Goal: Task Accomplishment & Management: Manage account settings

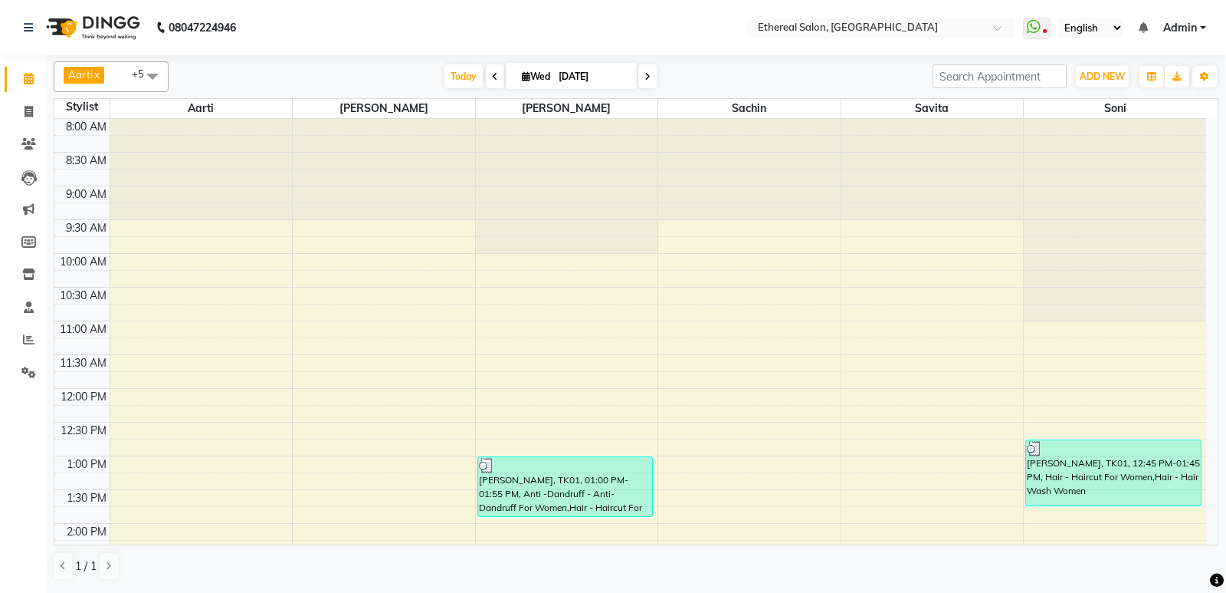
scroll to position [537, 0]
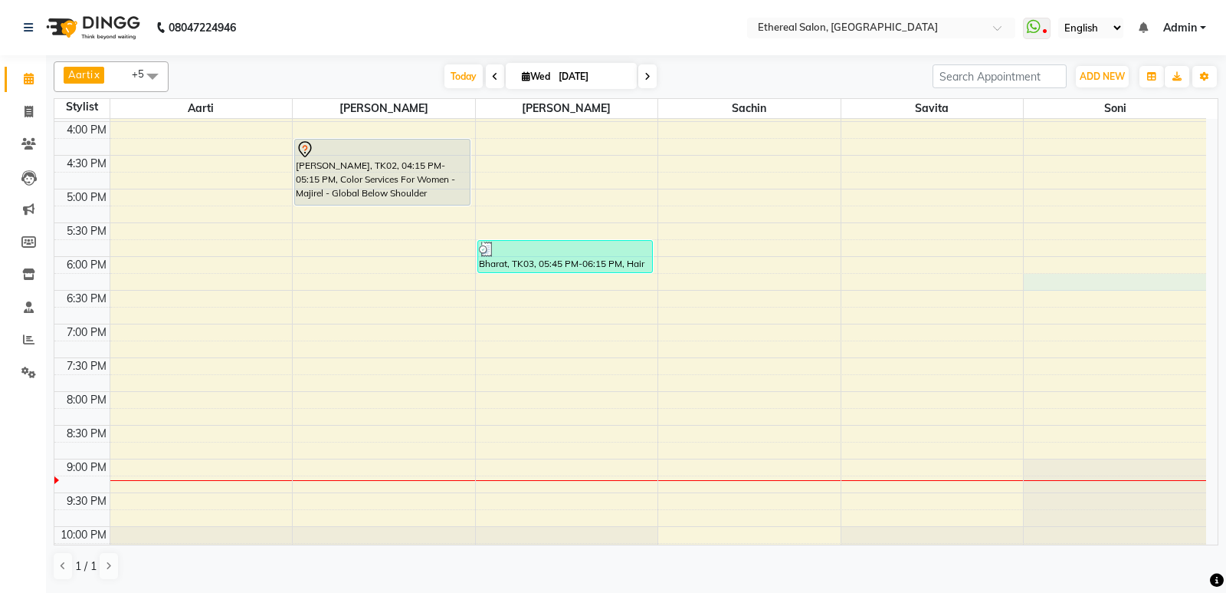
click at [1113, 290] on div "8:00 AM 8:30 AM 9:00 AM 9:30 AM 10:00 AM 10:30 AM 11:00 AM 11:30 AM 12:00 PM 12…" at bounding box center [630, 87] width 1152 height 1011
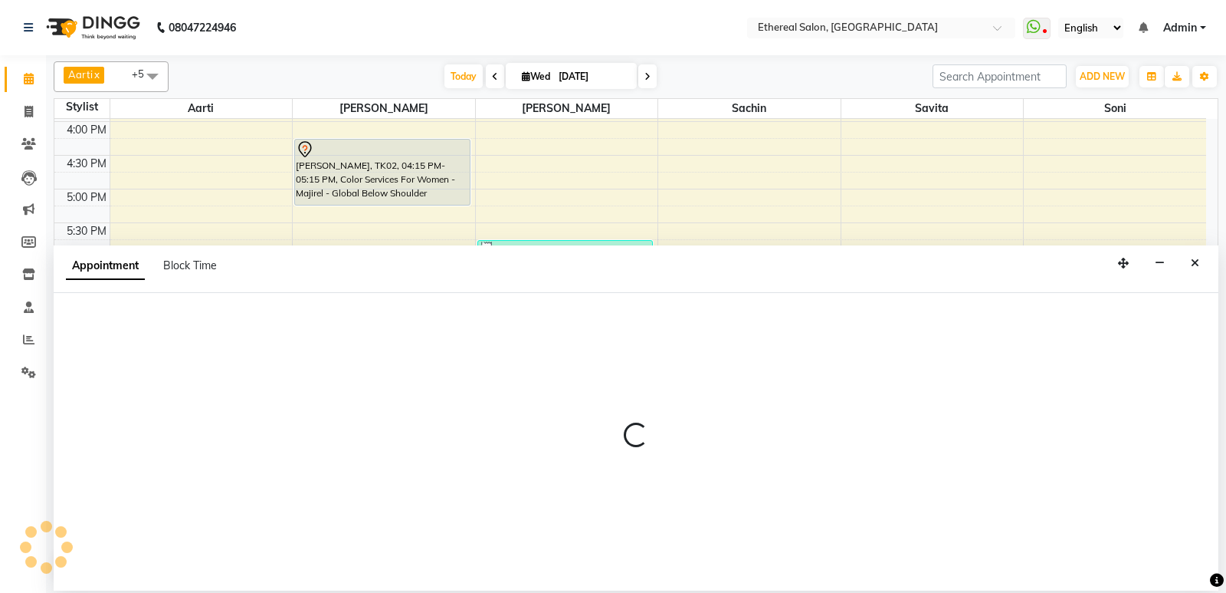
select select "47998"
select select "1095"
select select "tentative"
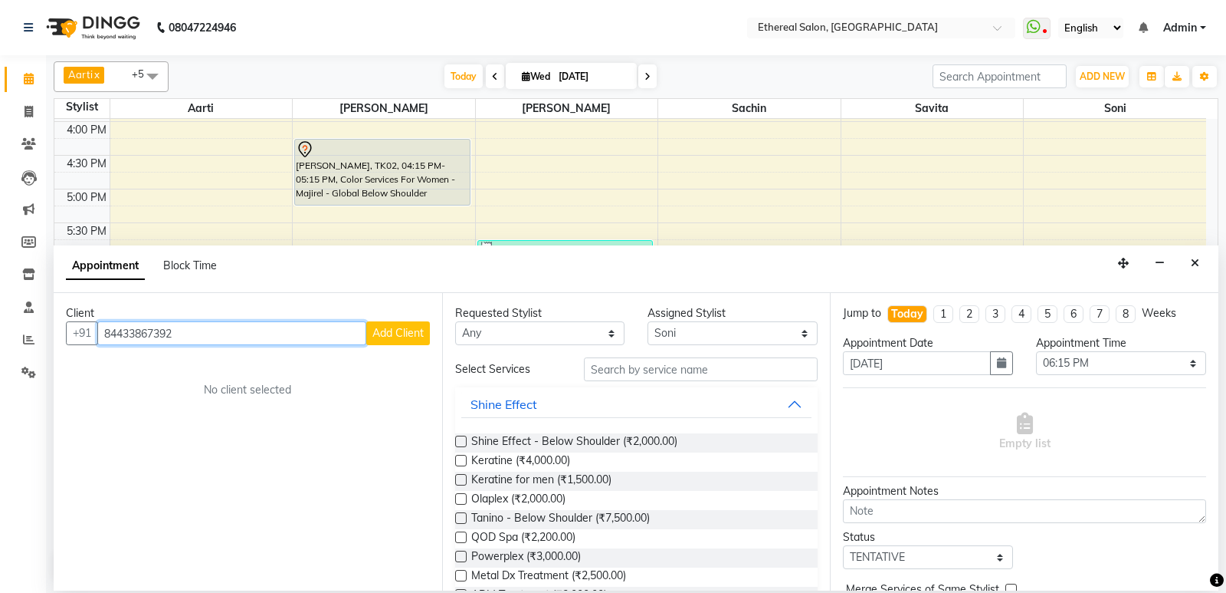
type input "84433867392"
click at [394, 332] on span "Add Client" at bounding box center [398, 333] width 51 height 14
select select "22"
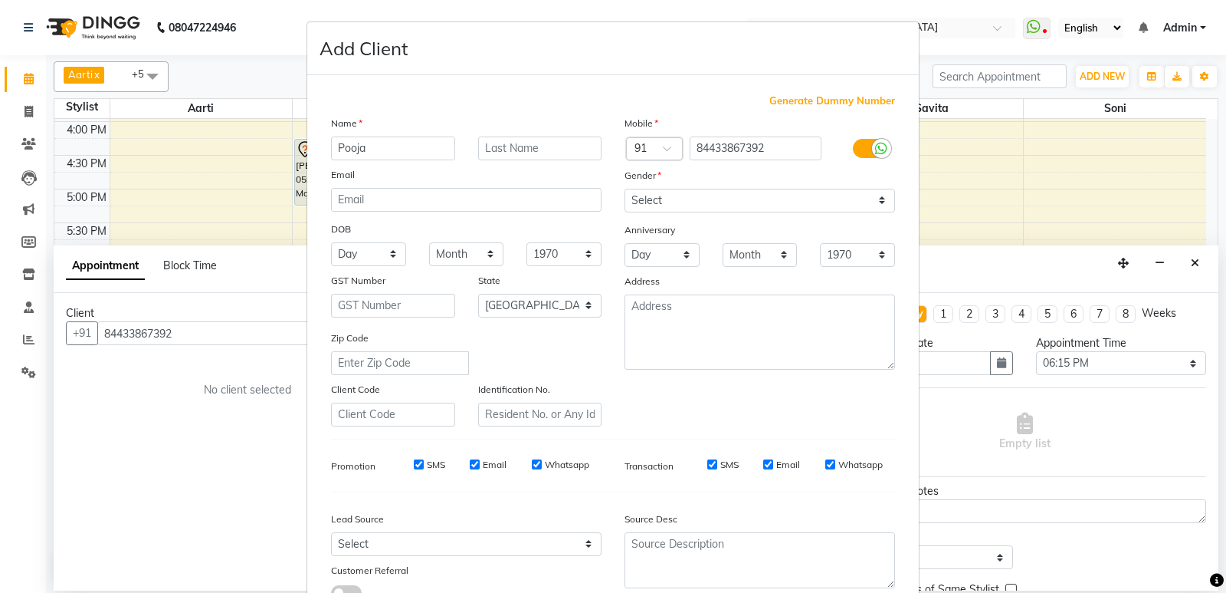
type input "Pooja"
click at [120, 333] on ngb-modal-window "Add Client Generate Dummy Number Name Pooja Email DOB Day 01 02 03 04 05 06 07 …" at bounding box center [613, 296] width 1226 height 593
click at [128, 332] on ngb-modal-window "Add Client Generate Dummy Number Name Pooja Email DOB Day 01 02 03 04 05 06 07 …" at bounding box center [613, 296] width 1226 height 593
click at [118, 328] on ngb-modal-window "Add Client Generate Dummy Number Name Pooja Email DOB Day 01 02 03 04 05 06 07 …" at bounding box center [613, 296] width 1226 height 593
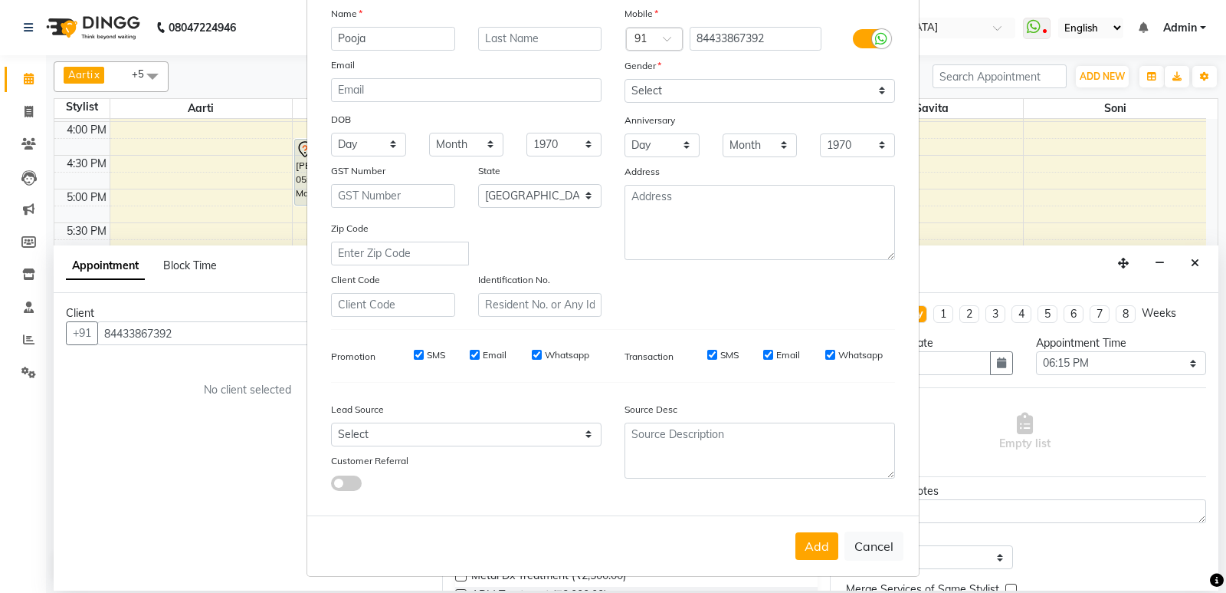
scroll to position [115, 0]
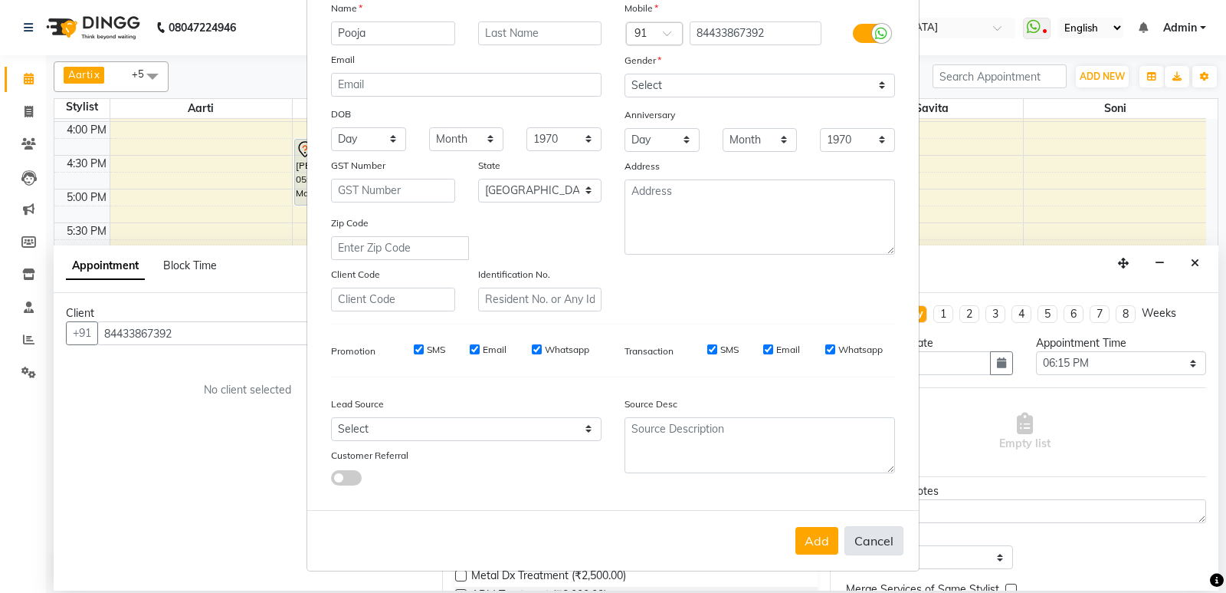
click at [890, 541] on button "Cancel" at bounding box center [874, 540] width 59 height 29
select select
select select "null"
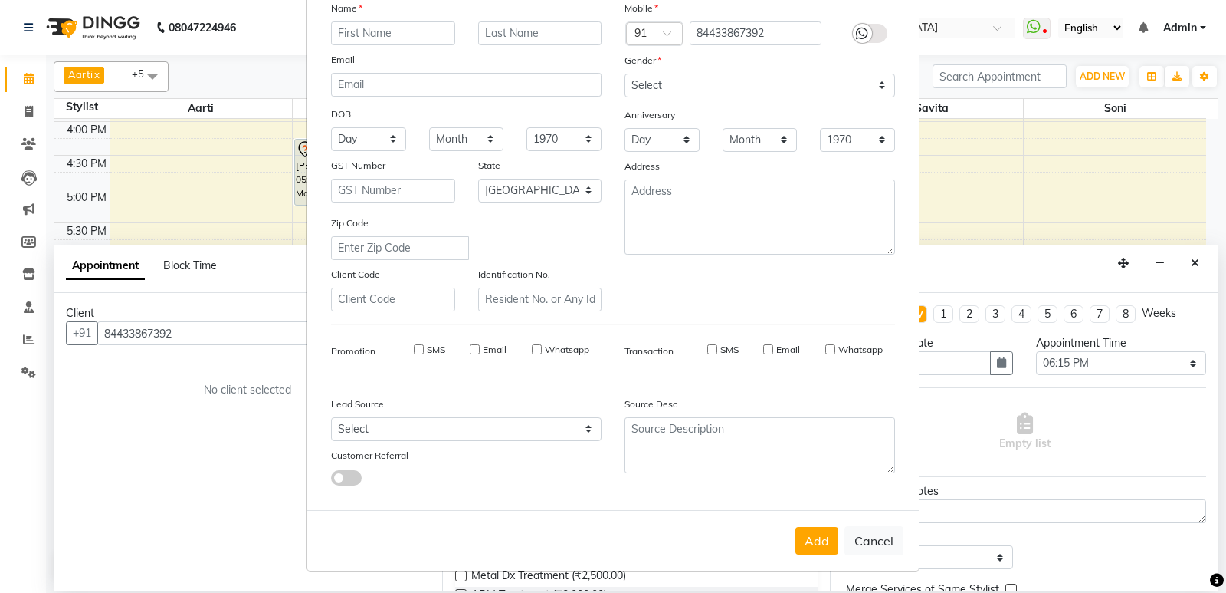
select select
checkbox input "false"
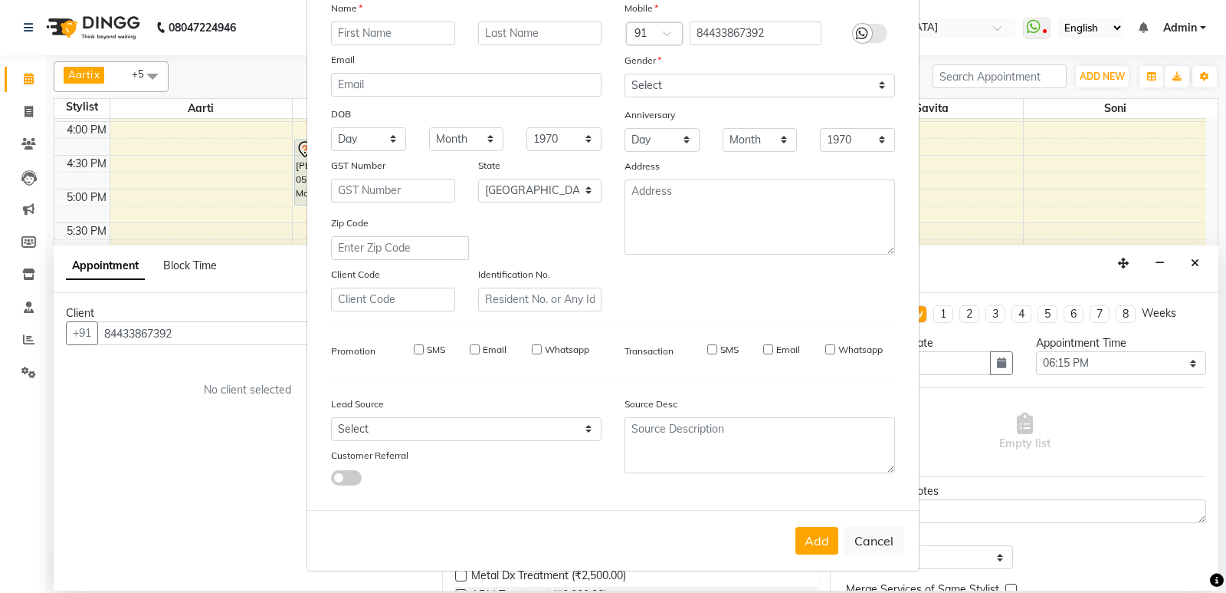
checkbox input "false"
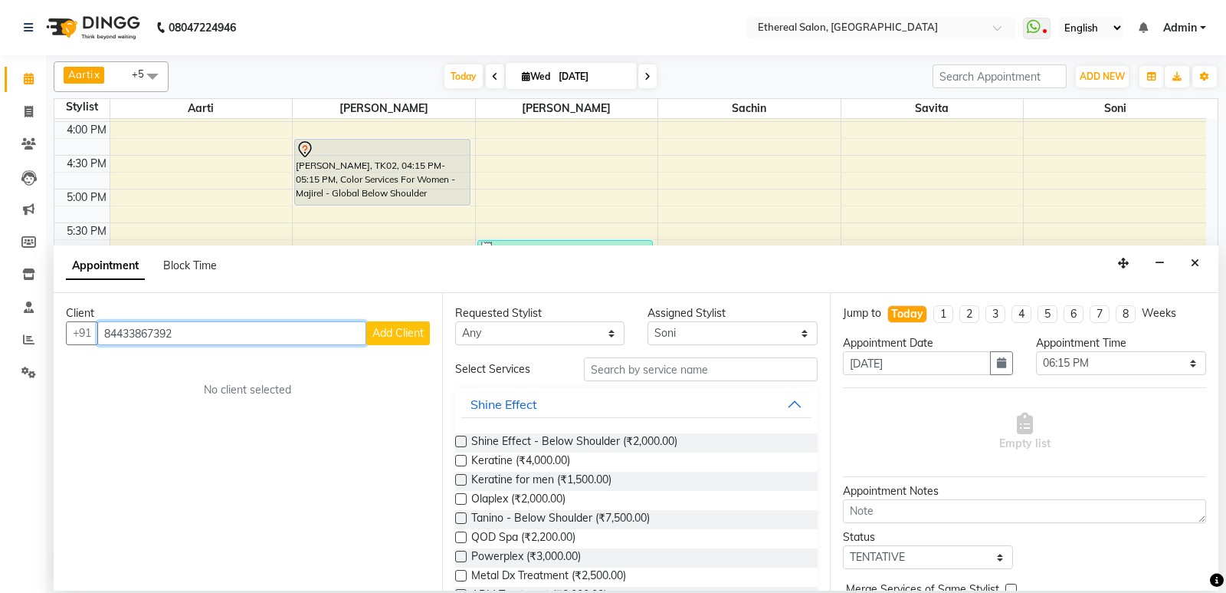
click at [118, 336] on input "84433867392" at bounding box center [231, 333] width 269 height 24
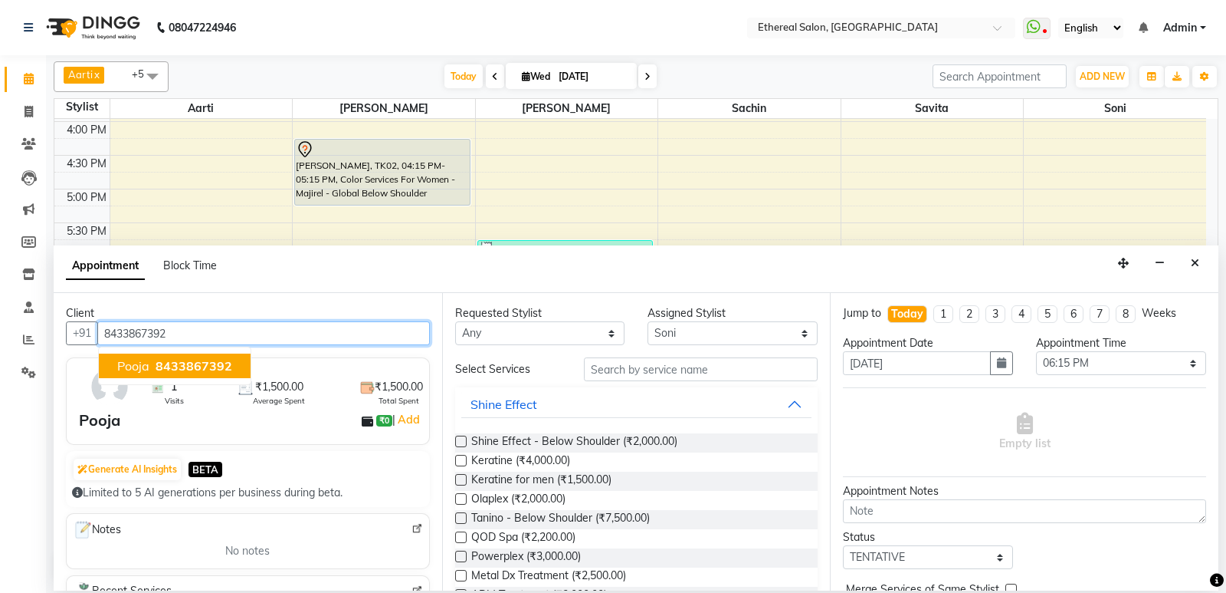
click at [169, 364] on span "8433867392" at bounding box center [194, 365] width 77 height 15
type input "8433867392"
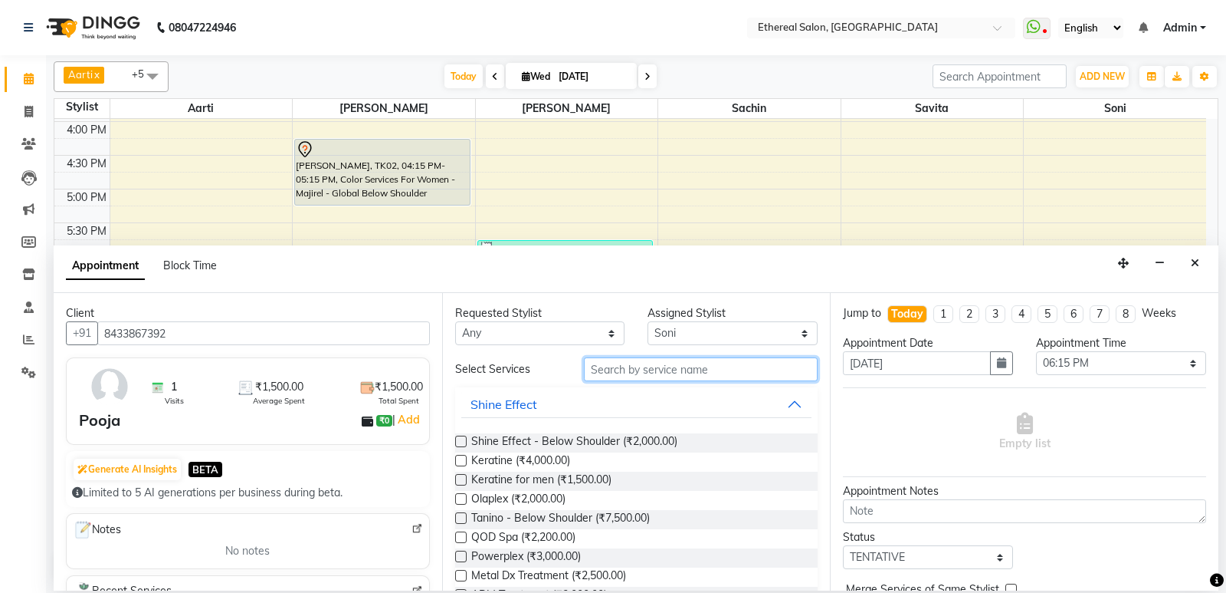
click at [592, 372] on input "text" at bounding box center [701, 369] width 235 height 24
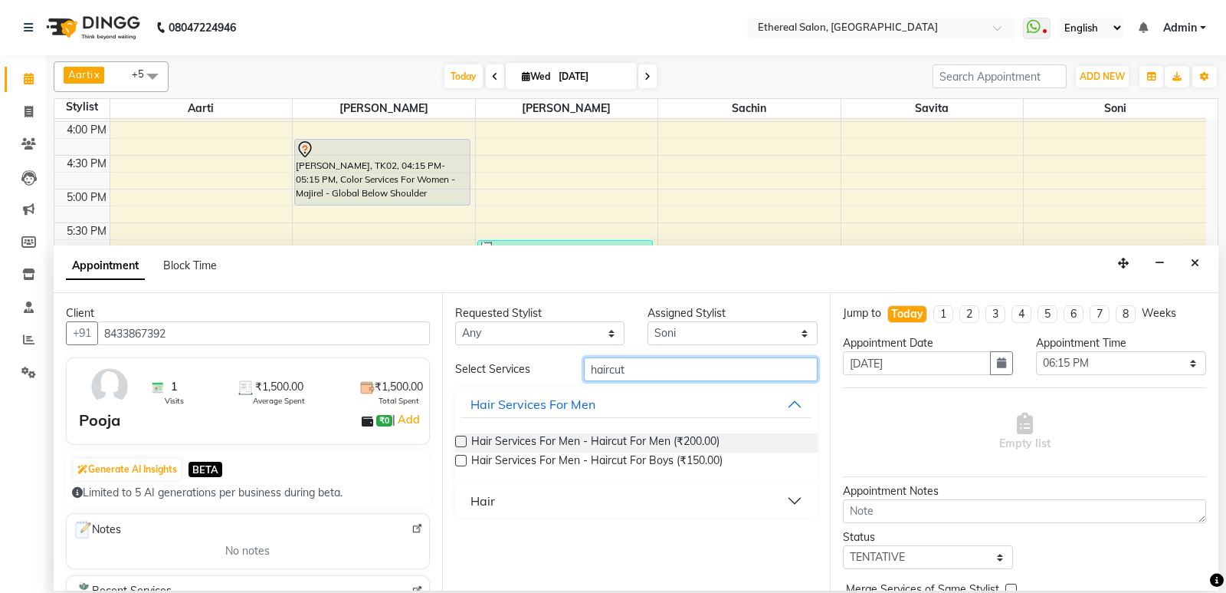
type input "haircut"
click at [576, 498] on button "Hair" at bounding box center [636, 501] width 351 height 28
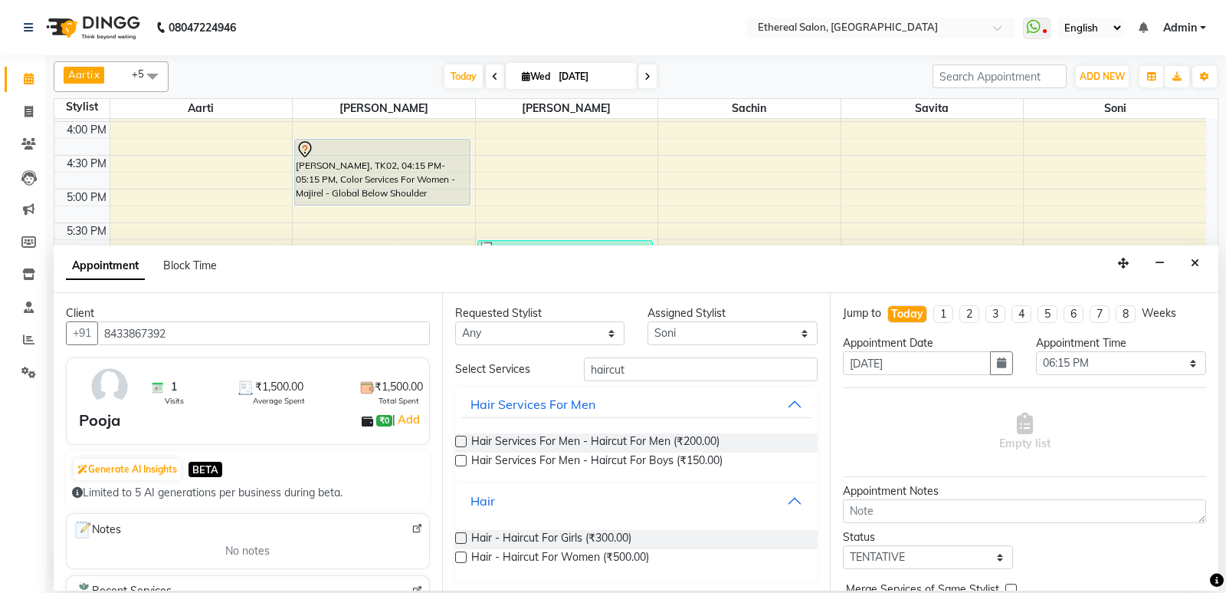
scroll to position [2, 0]
click at [586, 554] on span "Hair - Haircut For Women (₹500.00)" at bounding box center [560, 556] width 178 height 19
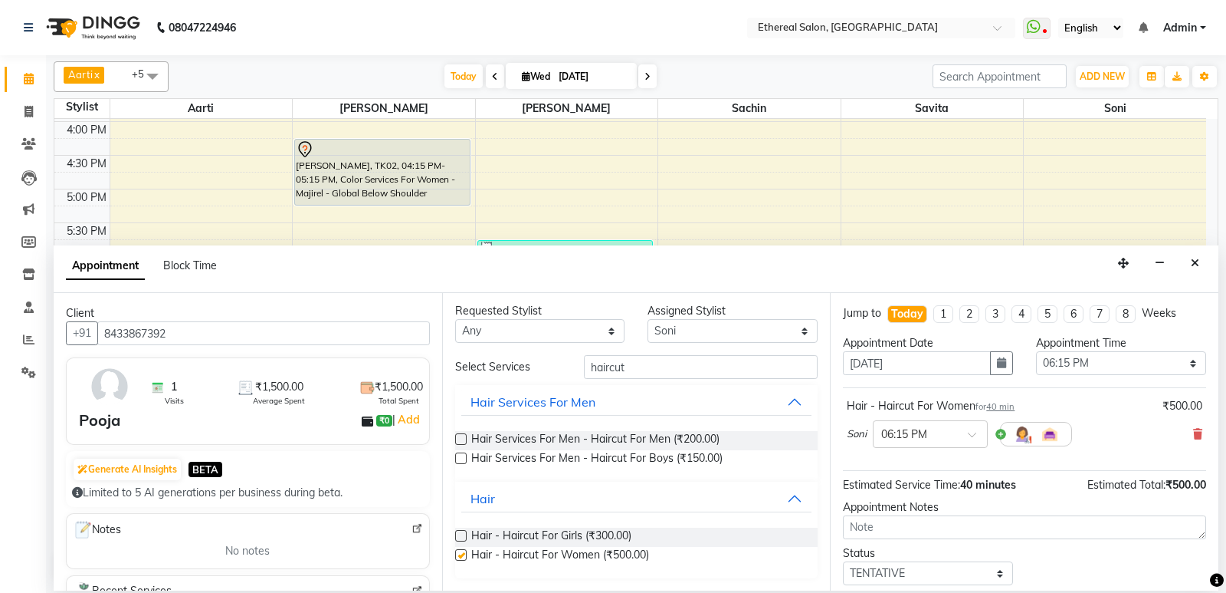
checkbox input "false"
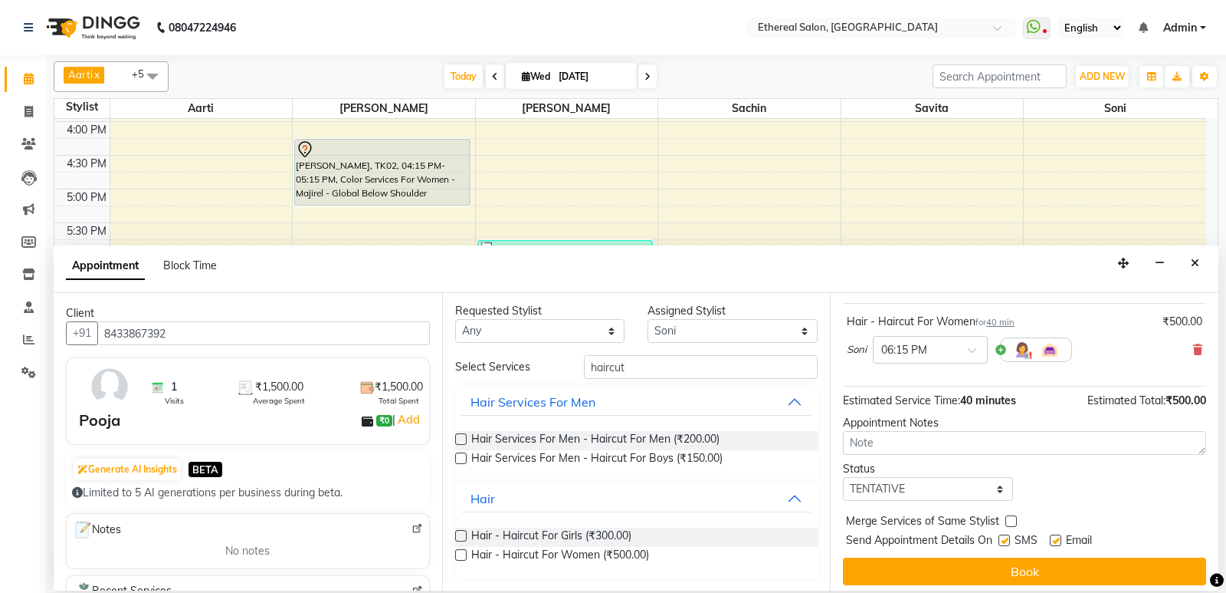
scroll to position [91, 0]
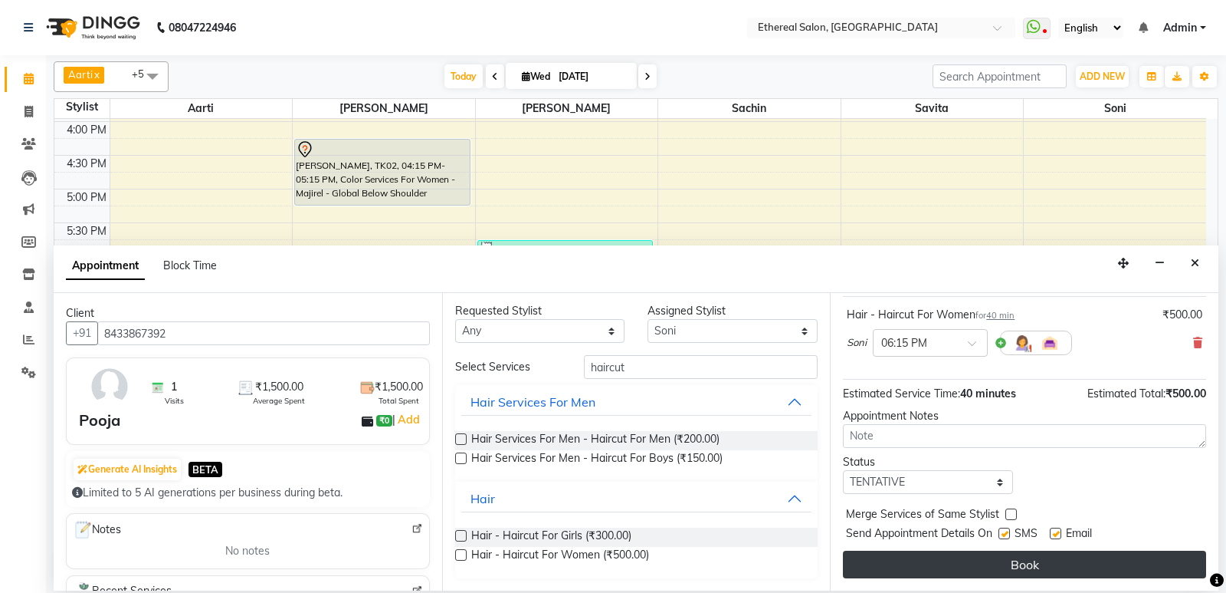
click at [1033, 574] on button "Book" at bounding box center [1024, 564] width 363 height 28
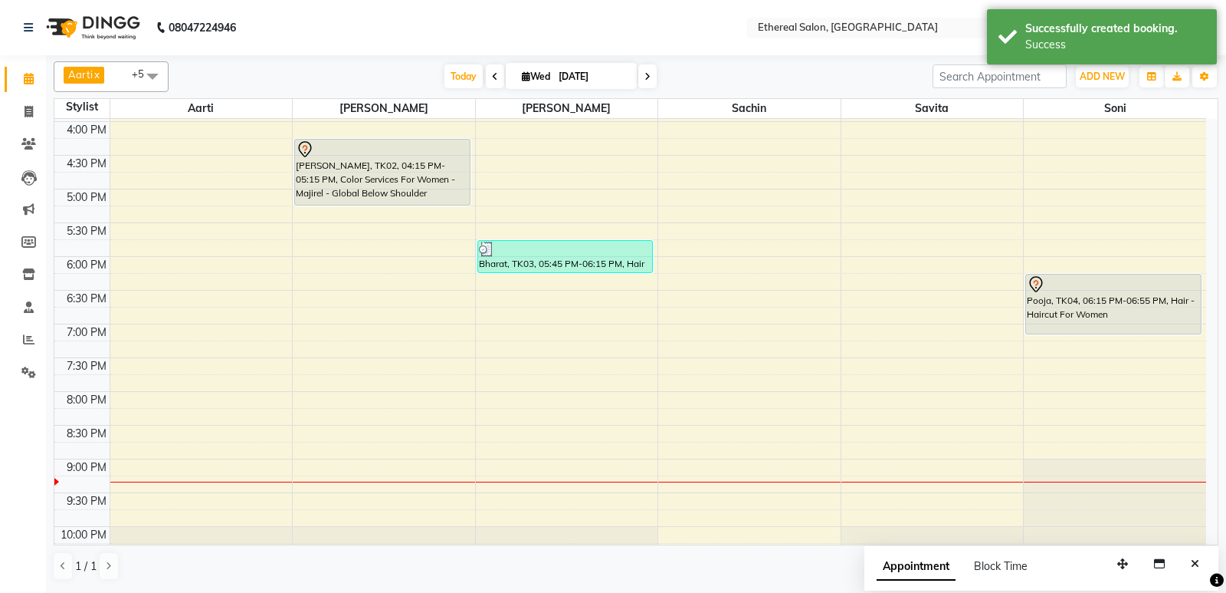
drag, startPoint x: 1104, startPoint y: 315, endPoint x: 1104, endPoint y: 332, distance: 16.9
click at [1104, 332] on div "[PERSON_NAME], TK01, 12:45 PM-01:45 PM, Hair - Haircut For Women,Hair - Hair Wa…" at bounding box center [1115, 87] width 182 height 1011
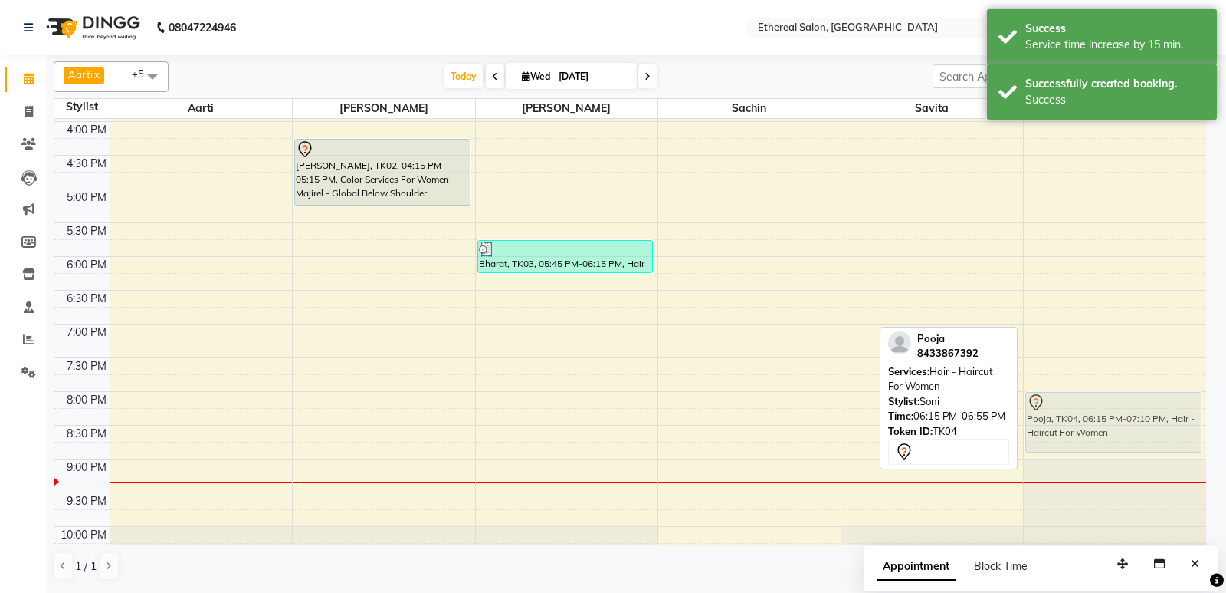
drag, startPoint x: 1101, startPoint y: 307, endPoint x: 1121, endPoint y: 419, distance: 112.8
click at [1121, 419] on div "[PERSON_NAME], TK01, 12:45 PM-01:45 PM, Hair - Haircut For Women,Hair - Hair Wa…" at bounding box center [1115, 87] width 182 height 1011
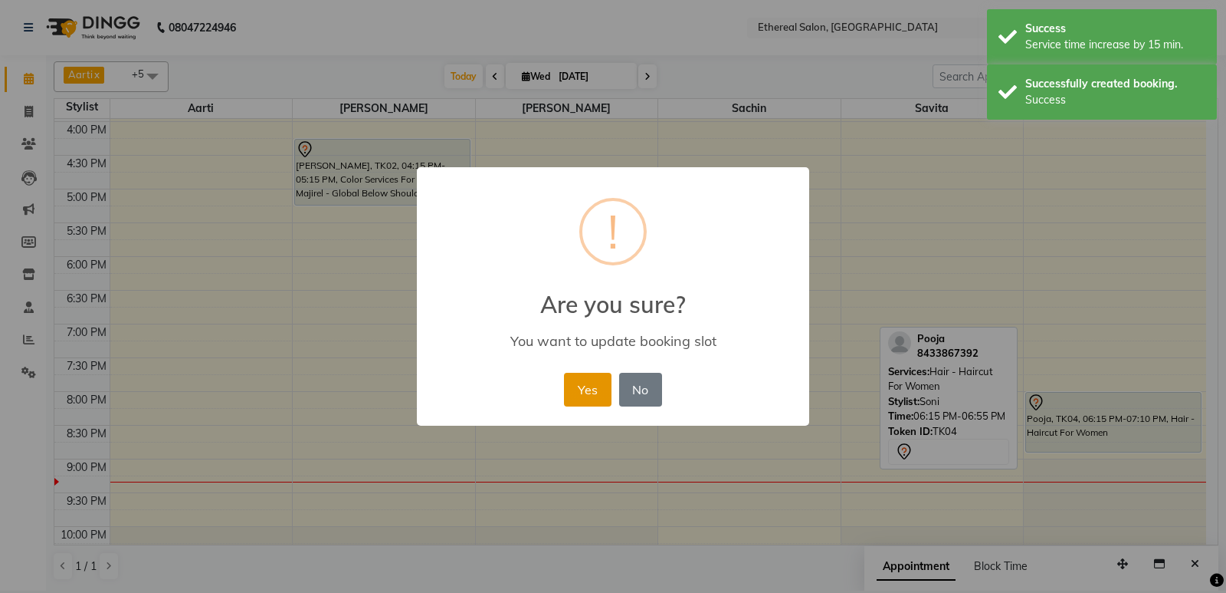
click at [583, 399] on button "Yes" at bounding box center [587, 390] width 47 height 34
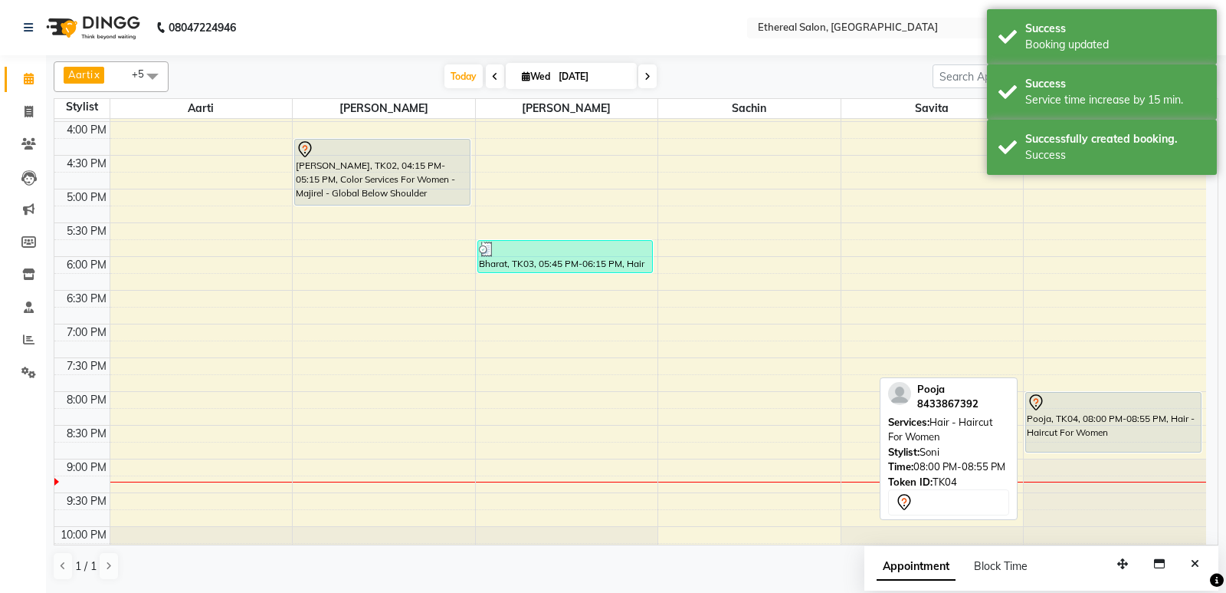
click at [1075, 426] on div "Pooja, TK04, 08:00 PM-08:55 PM, Hair - Haircut For Women" at bounding box center [1113, 421] width 175 height 59
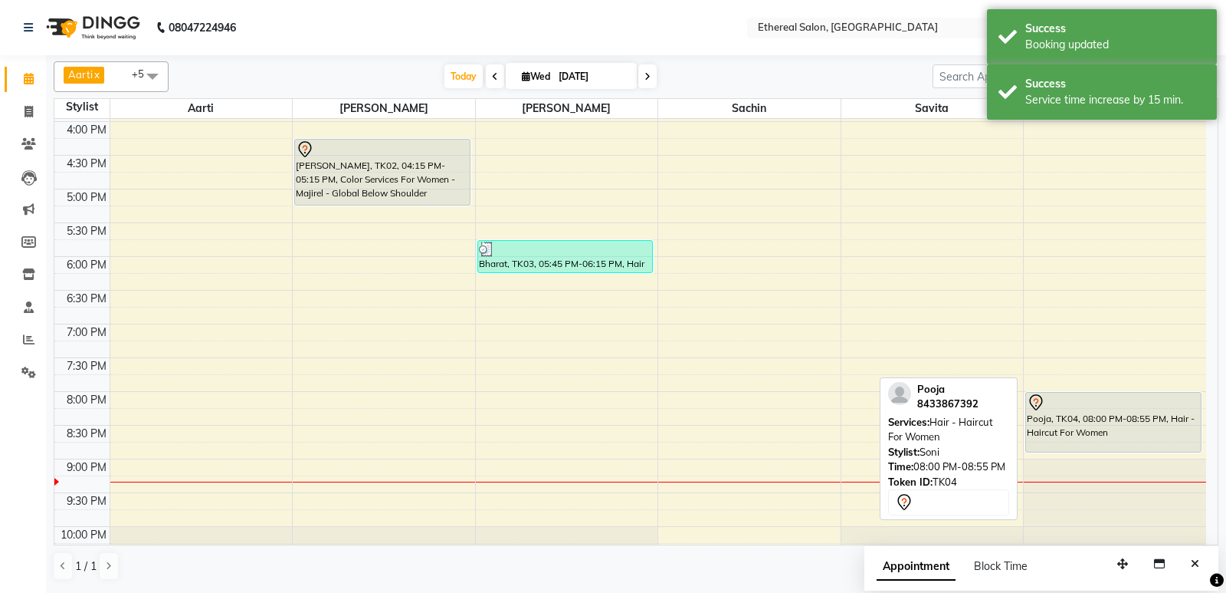
click at [1102, 408] on div at bounding box center [1113, 402] width 173 height 18
select select "7"
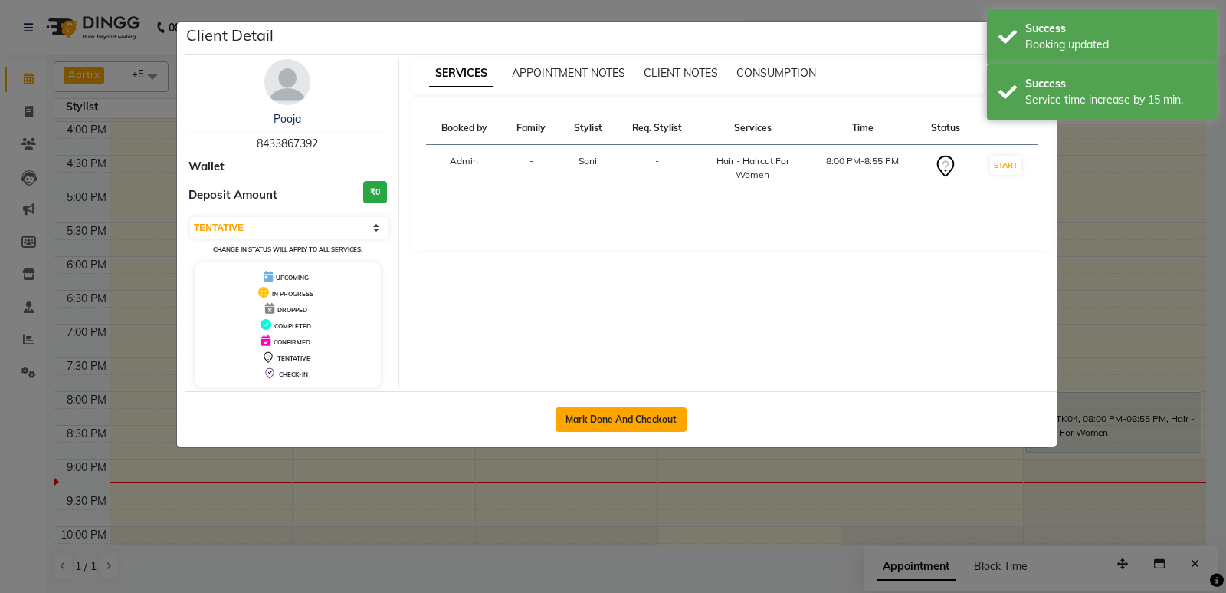
click at [573, 415] on button "Mark Done And Checkout" at bounding box center [621, 419] width 131 height 25
select select "service"
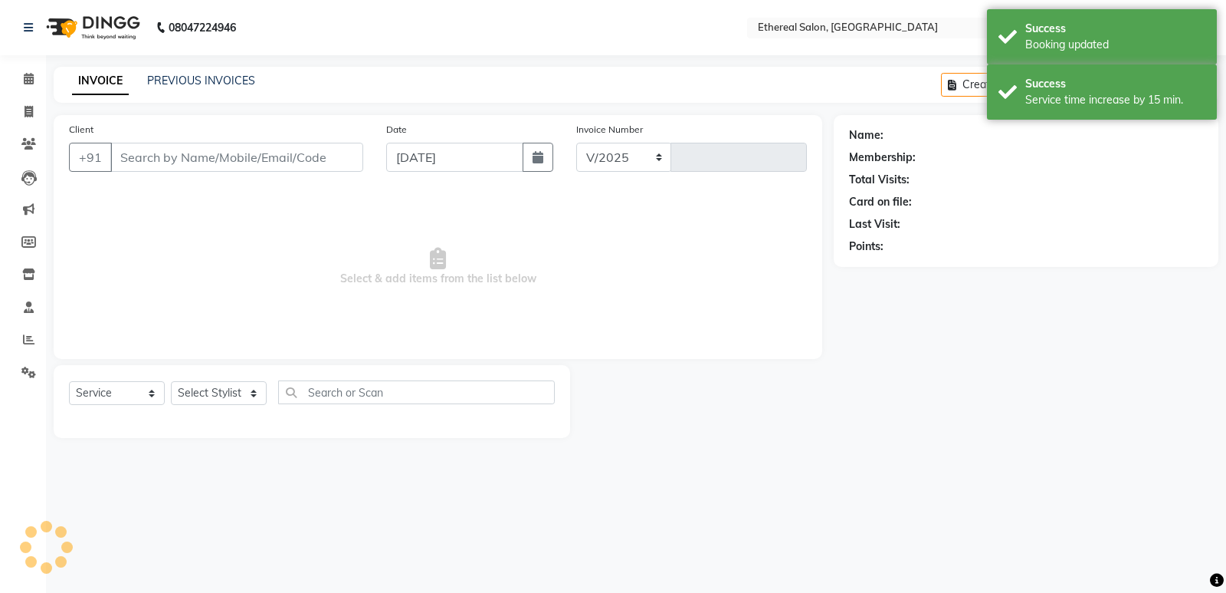
select select "533"
type input "0605"
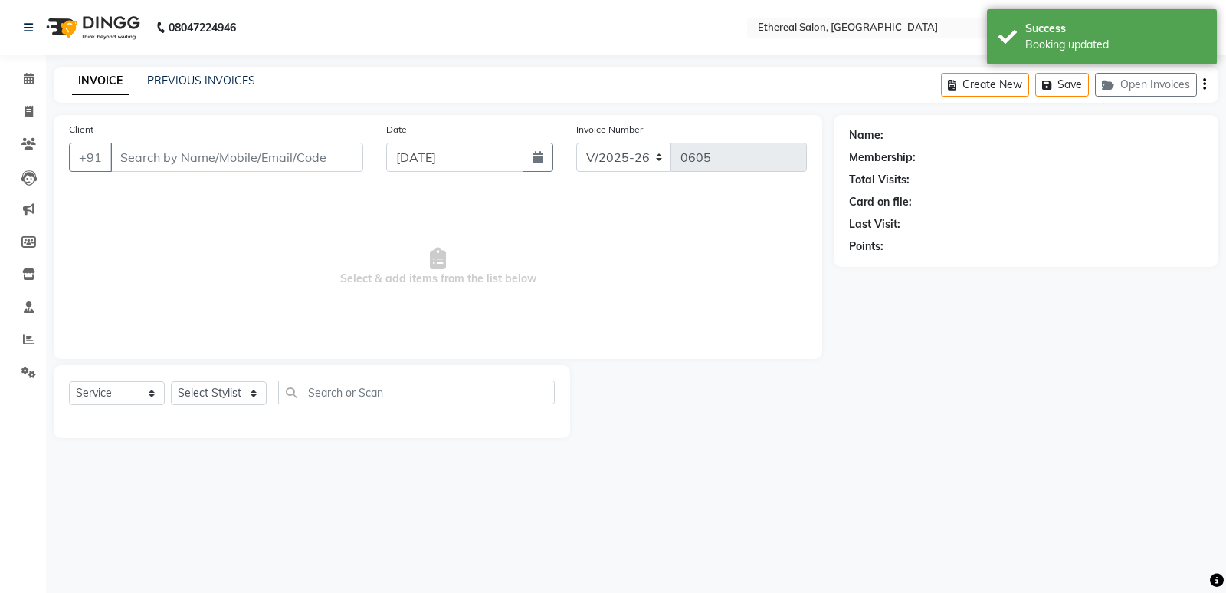
type input "8433867392"
select select "47998"
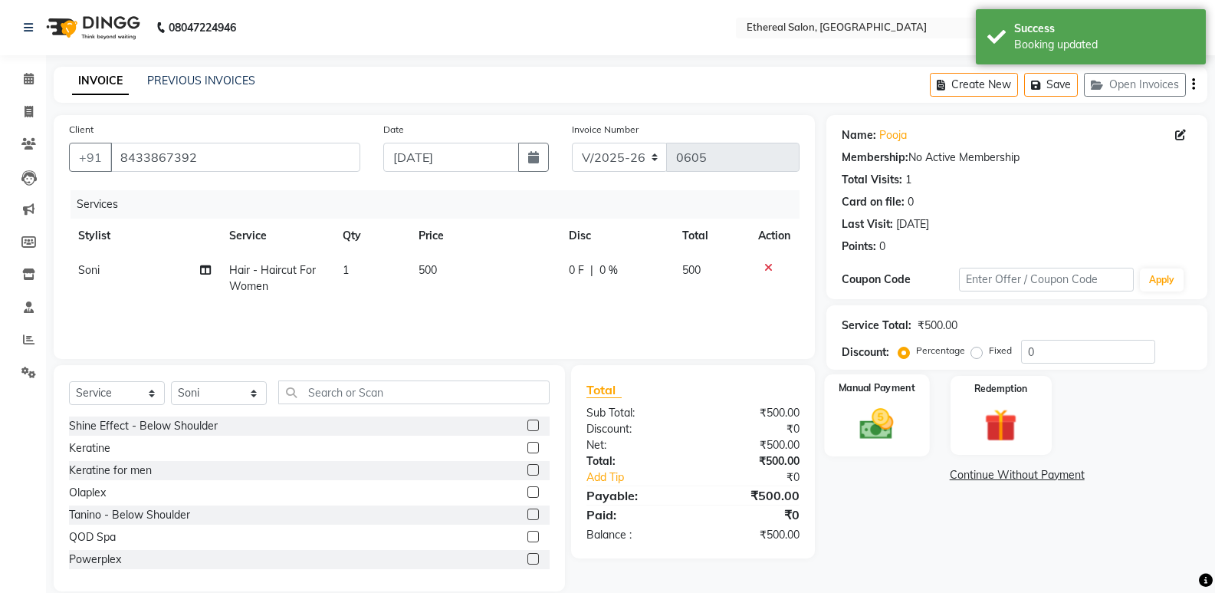
click at [874, 412] on img at bounding box center [876, 423] width 54 height 39
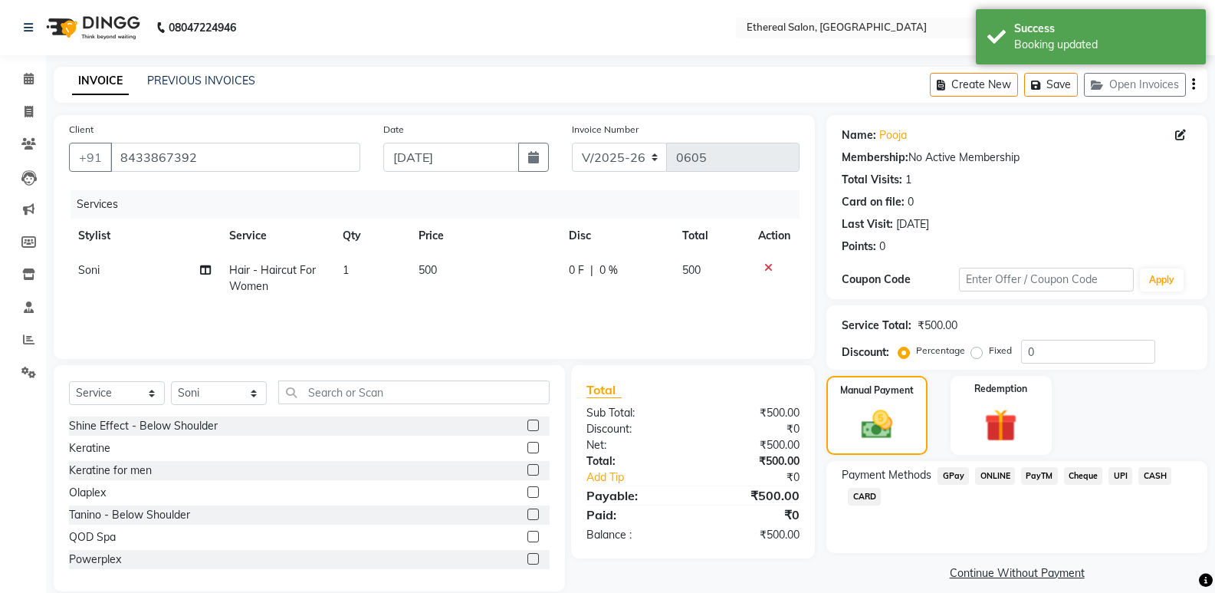
click at [948, 468] on span "GPay" at bounding box center [952, 476] width 31 height 18
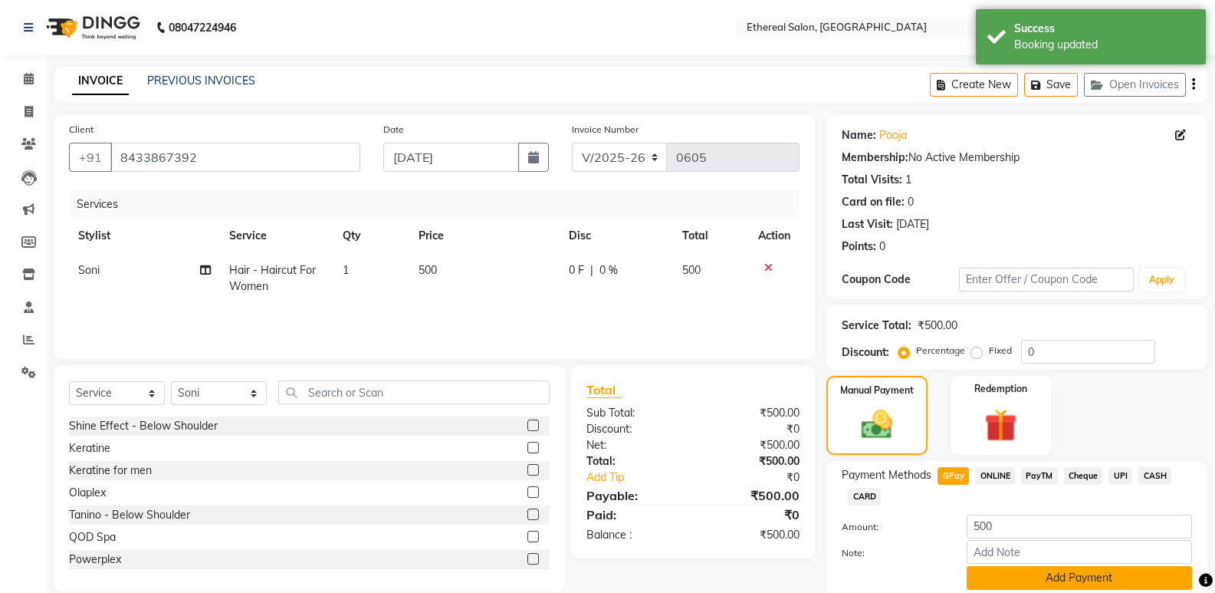
click at [1061, 583] on button "Add Payment" at bounding box center [1079, 578] width 225 height 24
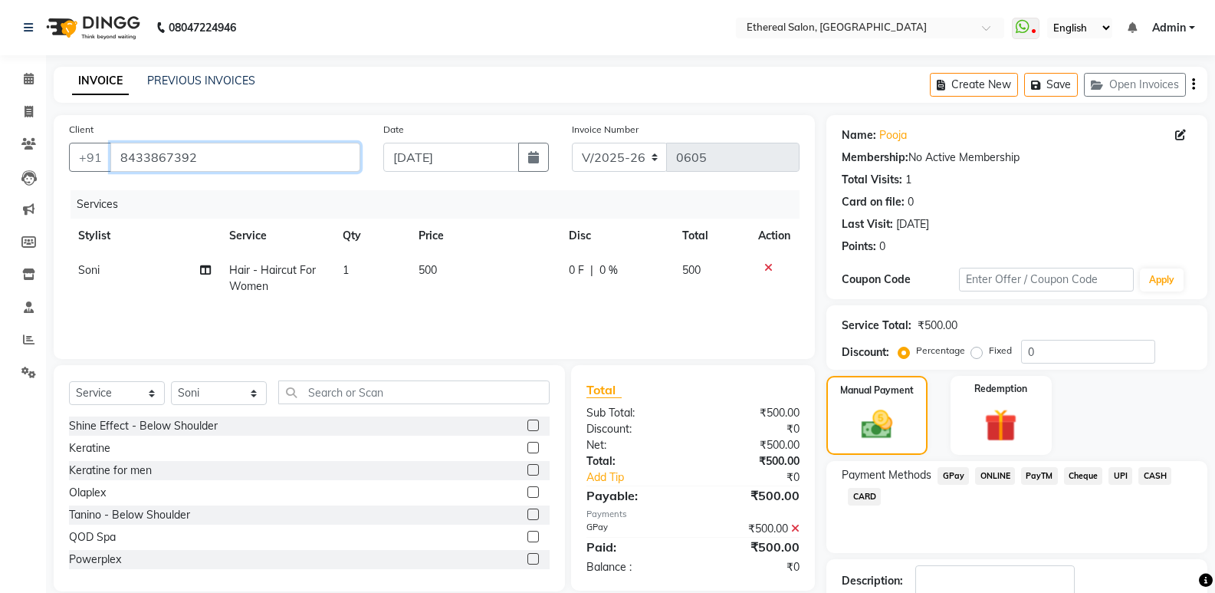
click at [216, 156] on input "8433867392" at bounding box center [235, 157] width 250 height 29
click at [24, 80] on icon at bounding box center [29, 78] width 10 height 11
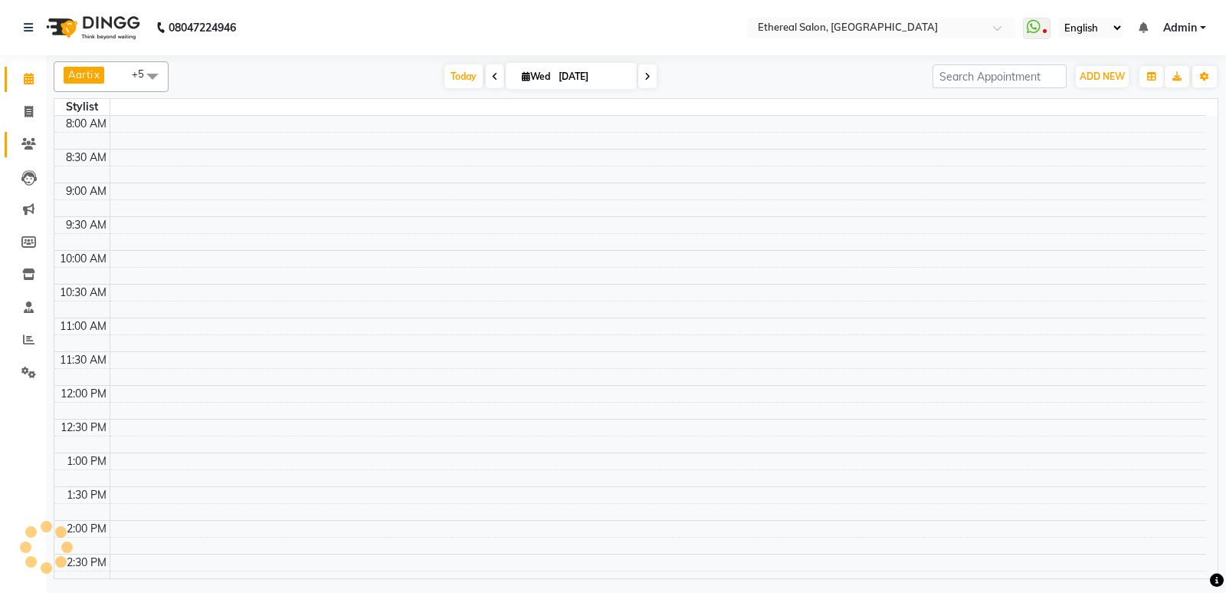
click at [29, 140] on icon at bounding box center [28, 143] width 15 height 11
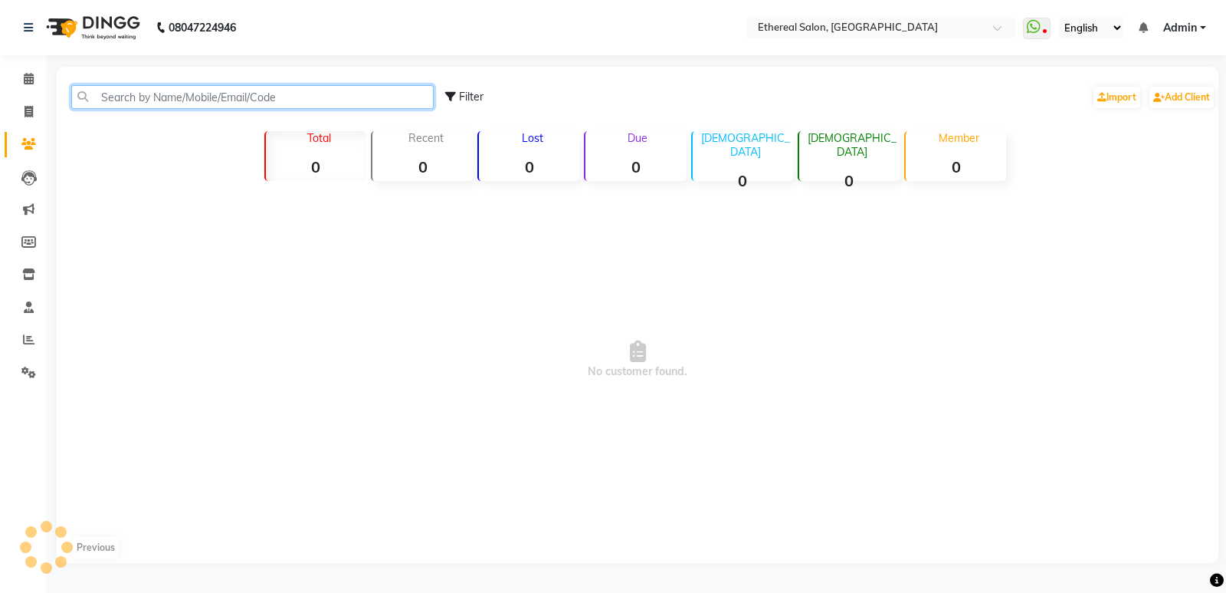
click at [150, 100] on input "text" at bounding box center [252, 97] width 363 height 24
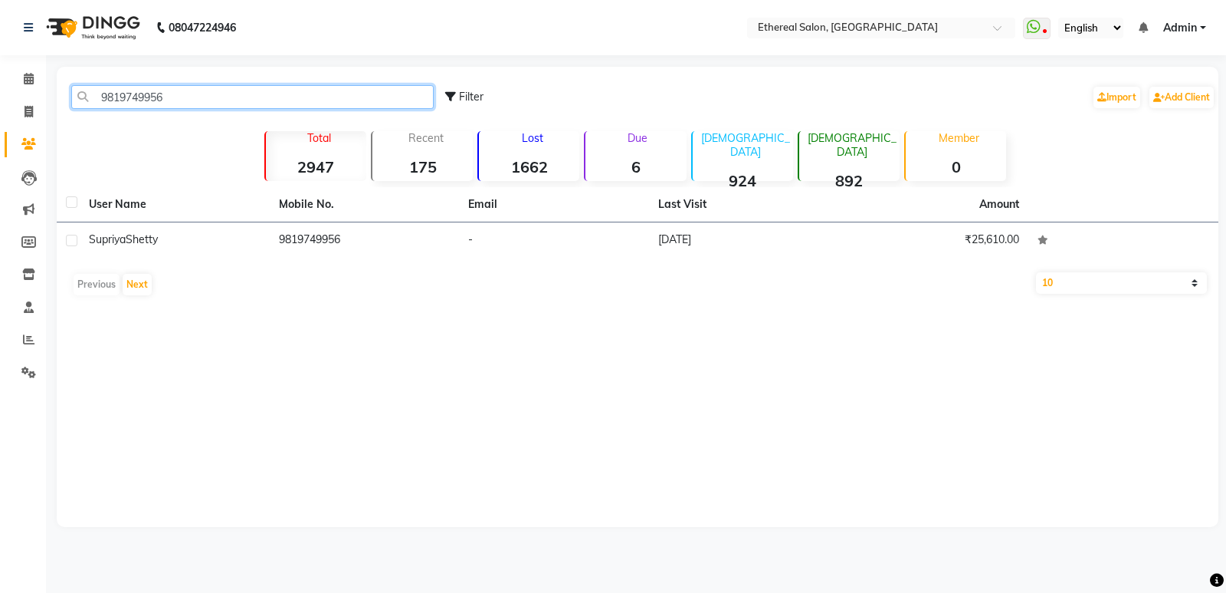
type input "9819749956"
